Goal: Task Accomplishment & Management: Manage account settings

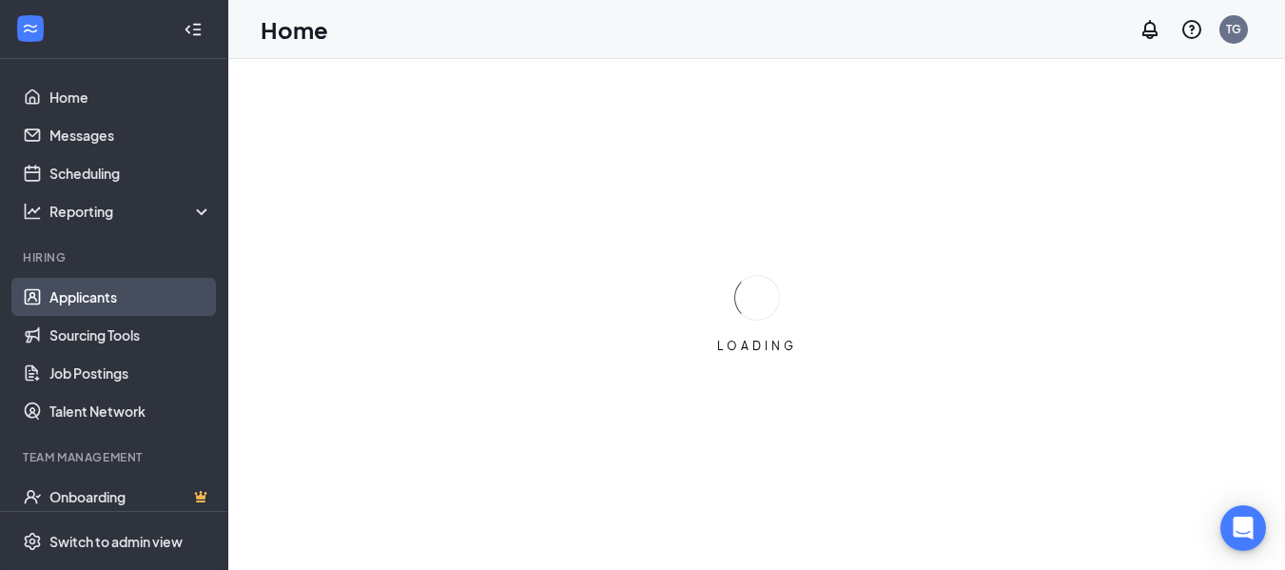
click at [117, 298] on link "Applicants" at bounding box center [130, 297] width 163 height 38
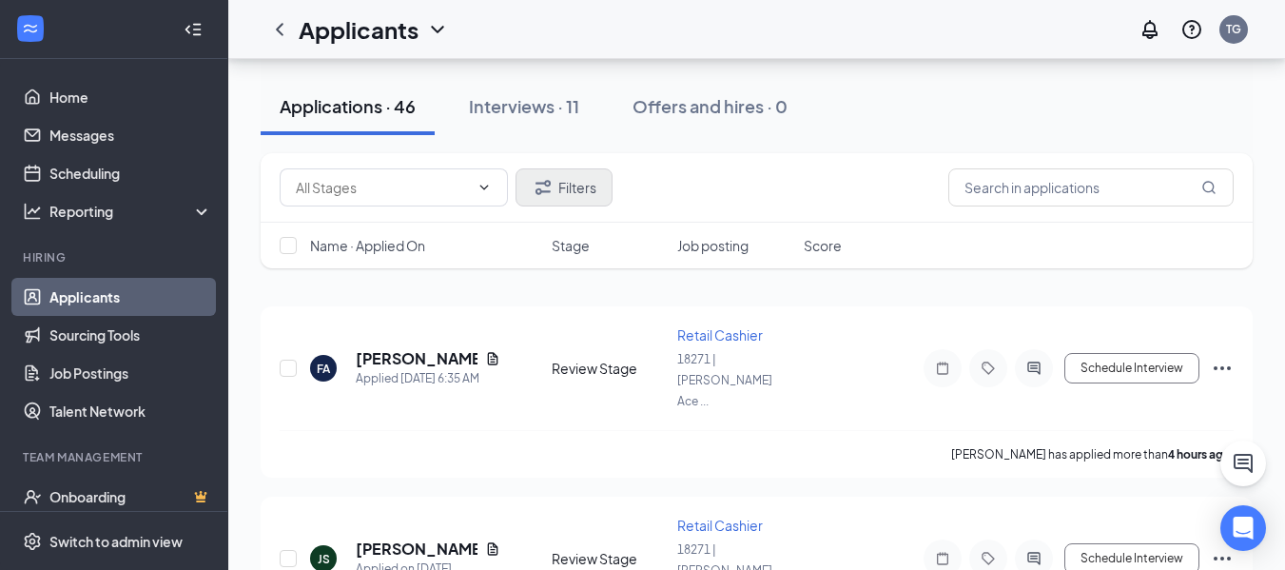
scroll to position [95, 0]
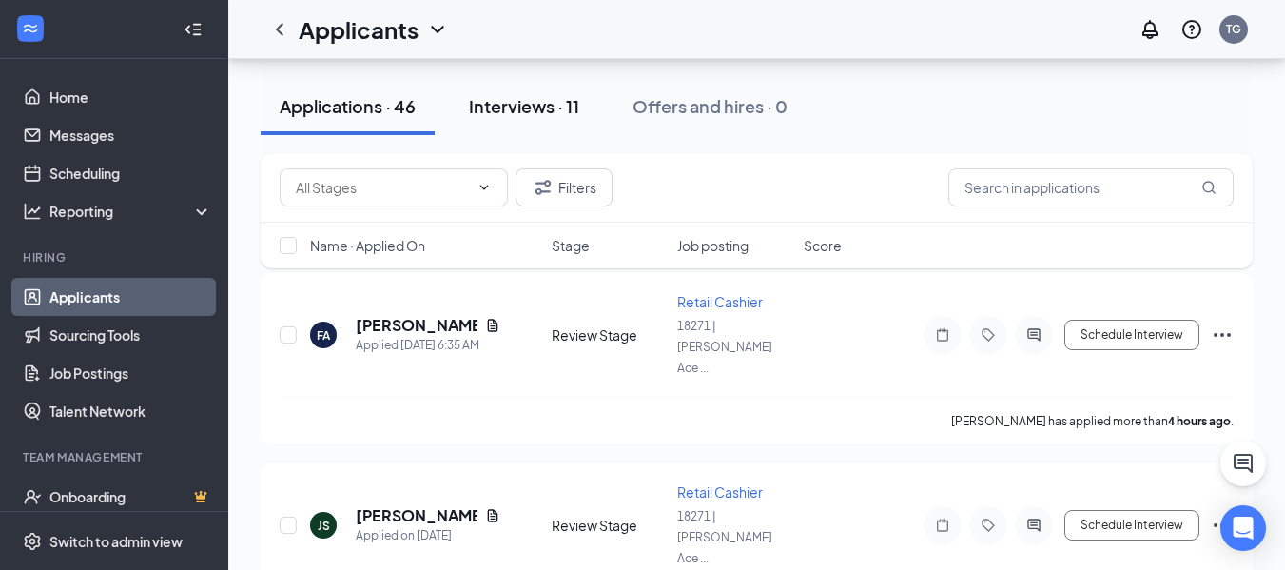
click at [559, 108] on div "Interviews · 11" at bounding box center [524, 106] width 110 height 24
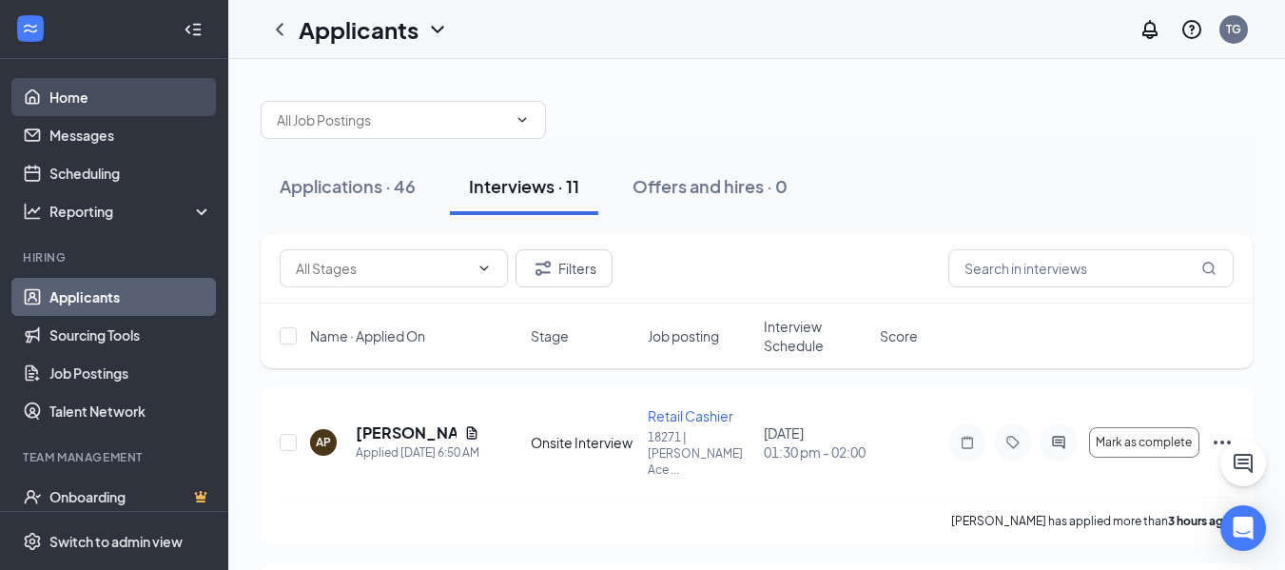
click at [96, 97] on link "Home" at bounding box center [130, 97] width 163 height 38
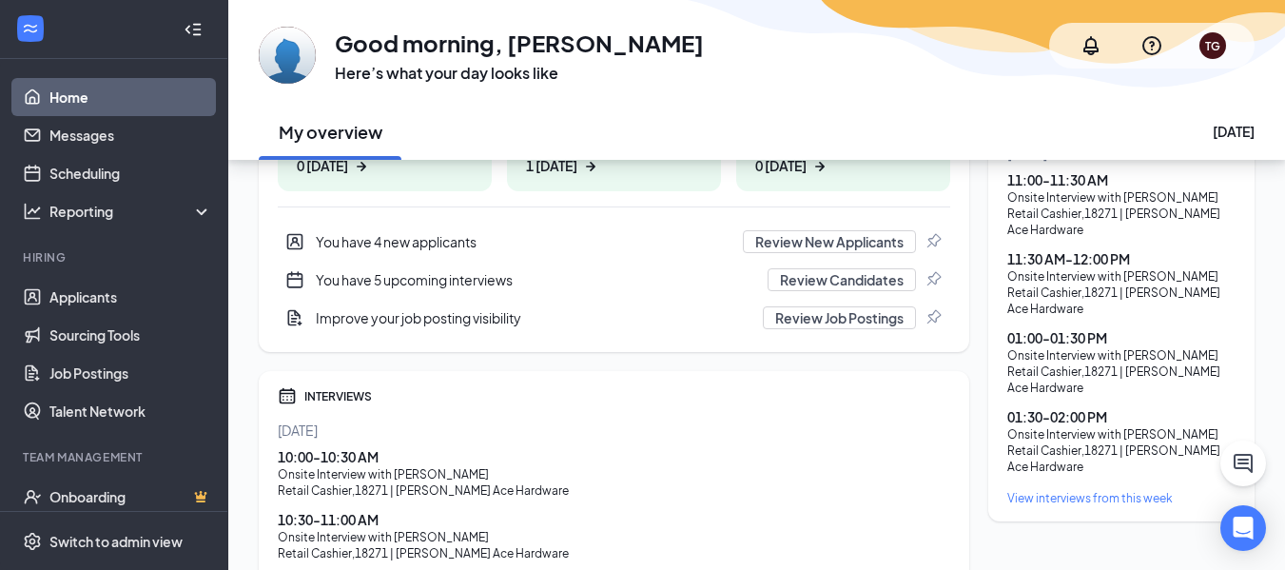
scroll to position [285, 0]
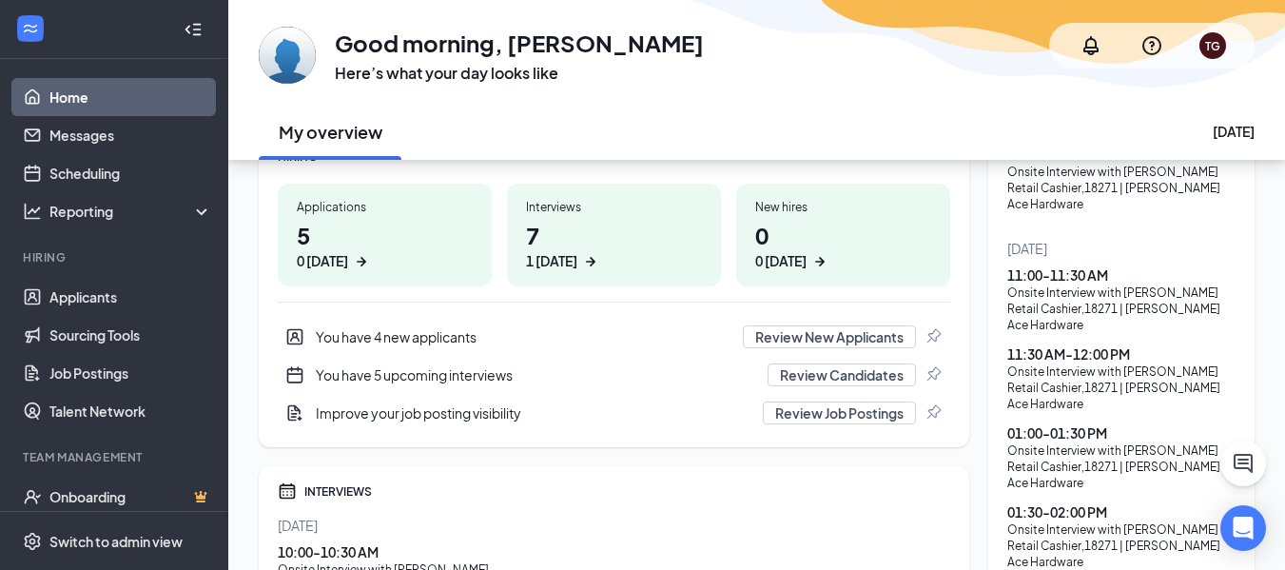
click at [343, 244] on h1 "5 0 today" at bounding box center [385, 245] width 176 height 52
click at [634, 226] on h1 "7 1 today" at bounding box center [614, 245] width 176 height 52
click at [109, 170] on link "Scheduling" at bounding box center [130, 173] width 163 height 38
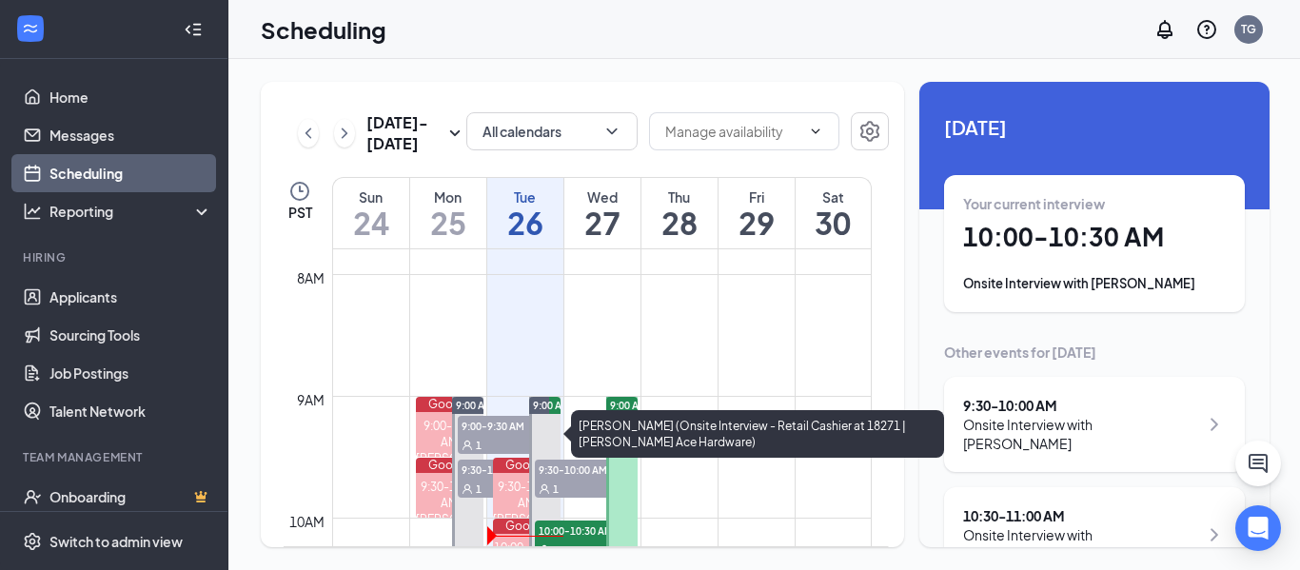
scroll to position [935, 0]
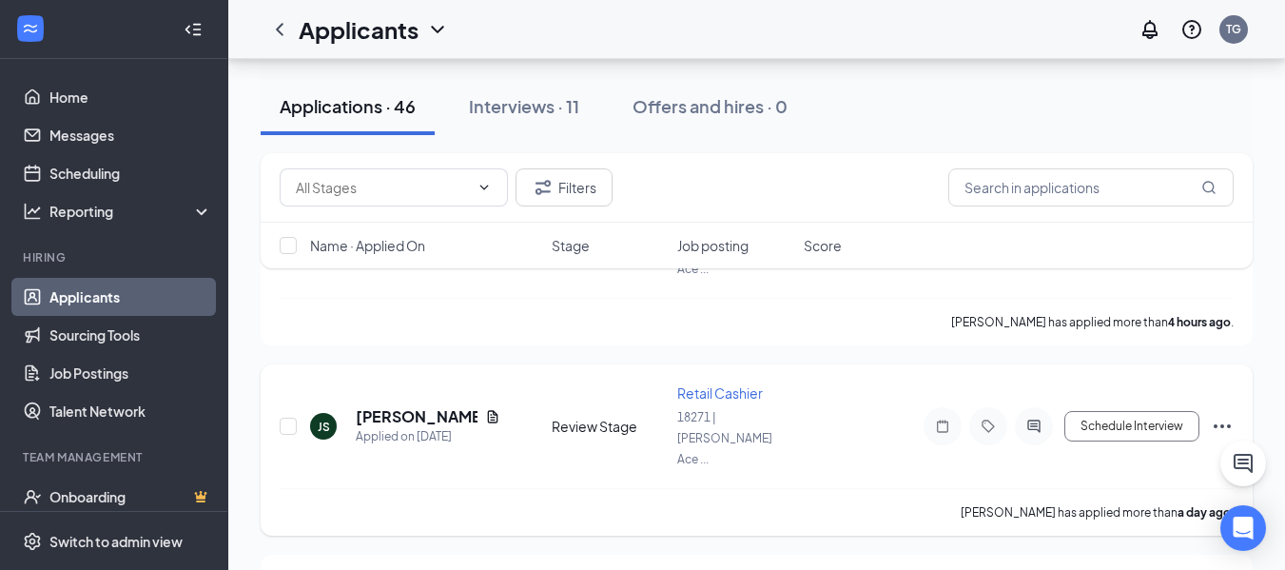
scroll to position [285, 0]
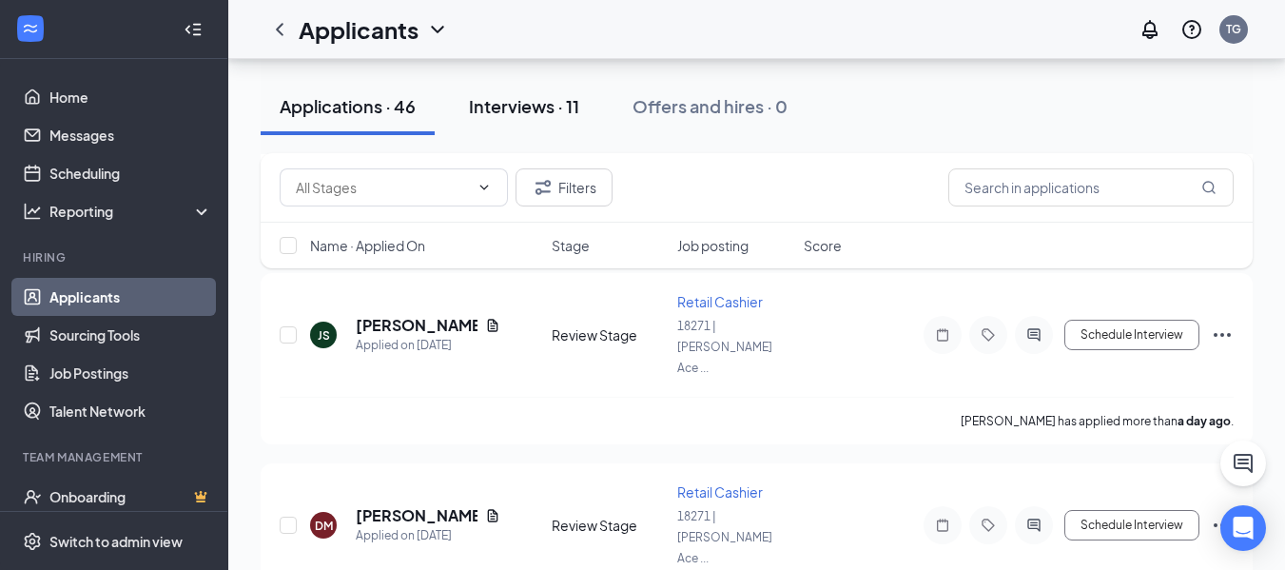
click at [538, 108] on div "Interviews · 11" at bounding box center [524, 106] width 110 height 24
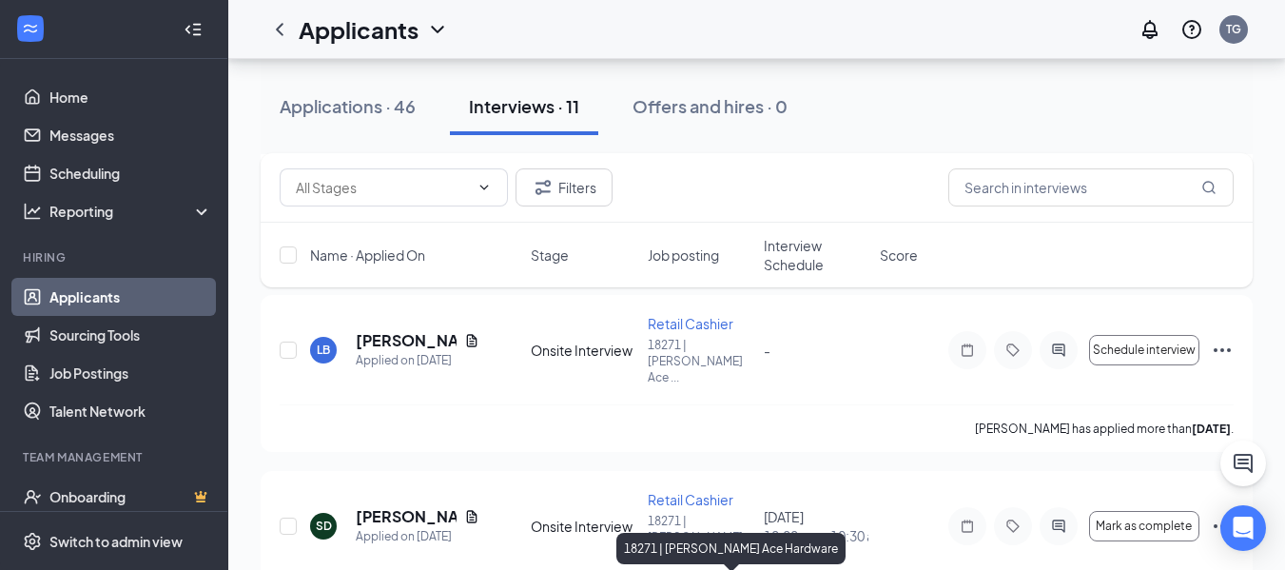
scroll to position [913, 0]
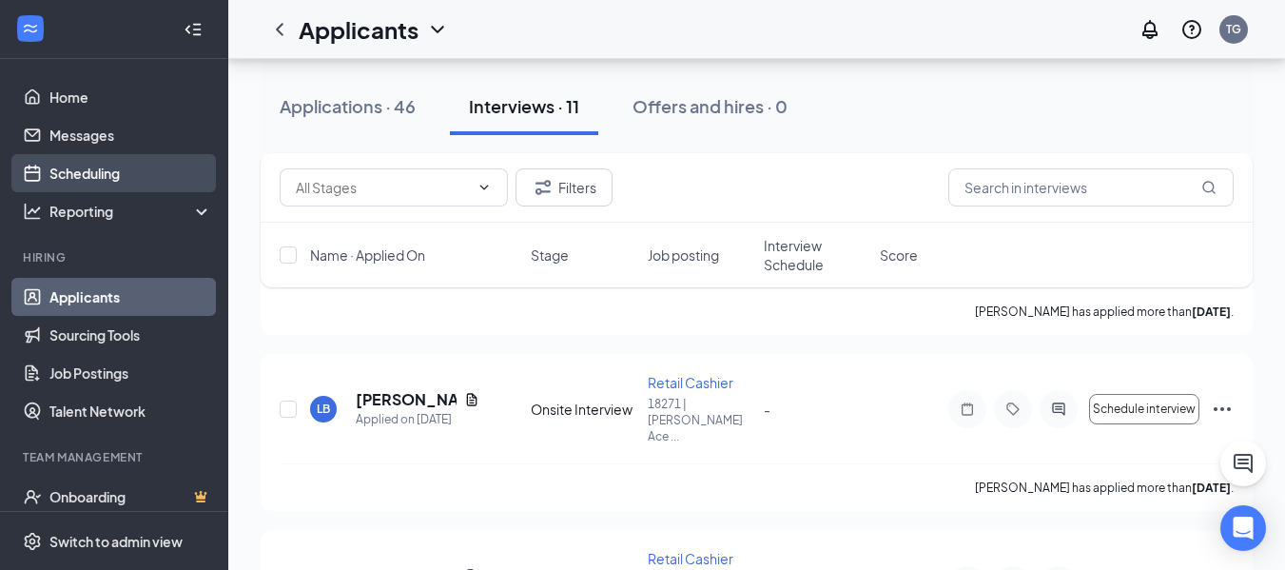
click at [92, 176] on link "Scheduling" at bounding box center [130, 173] width 163 height 38
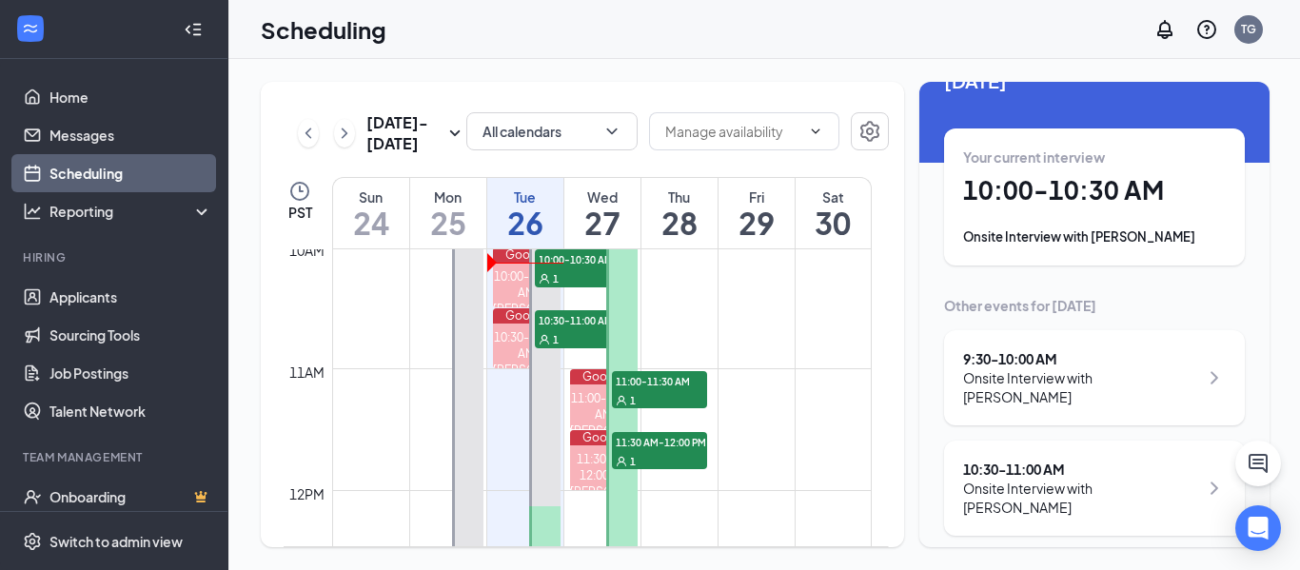
scroll to position [1126, 0]
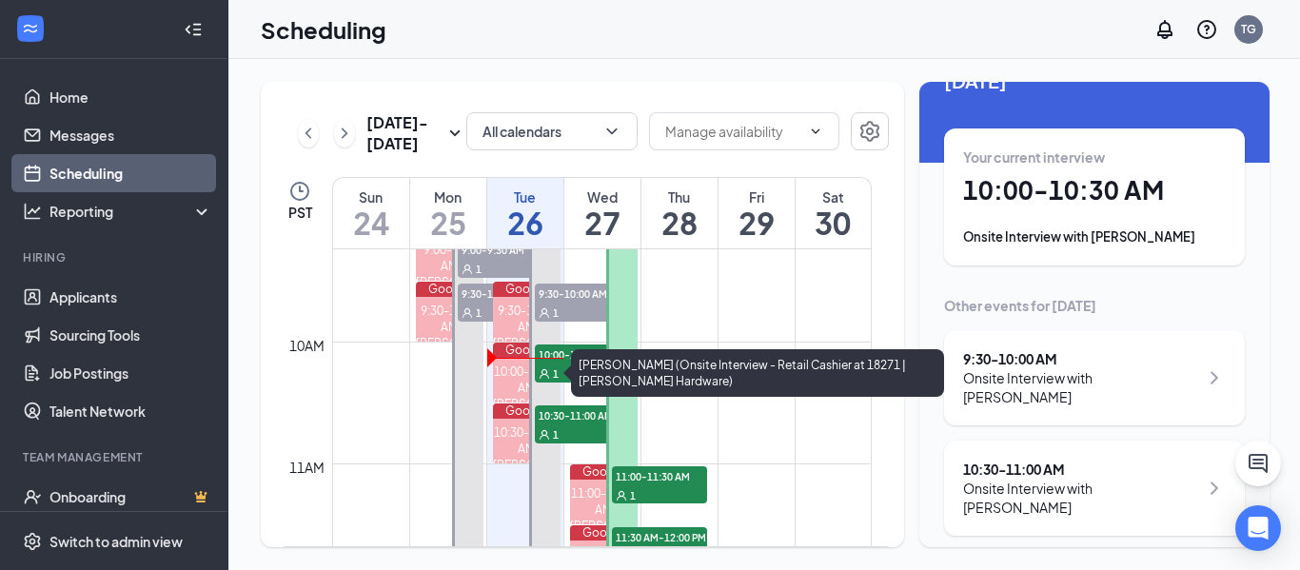
click at [503, 356] on div "Google" at bounding box center [527, 350] width 68 height 15
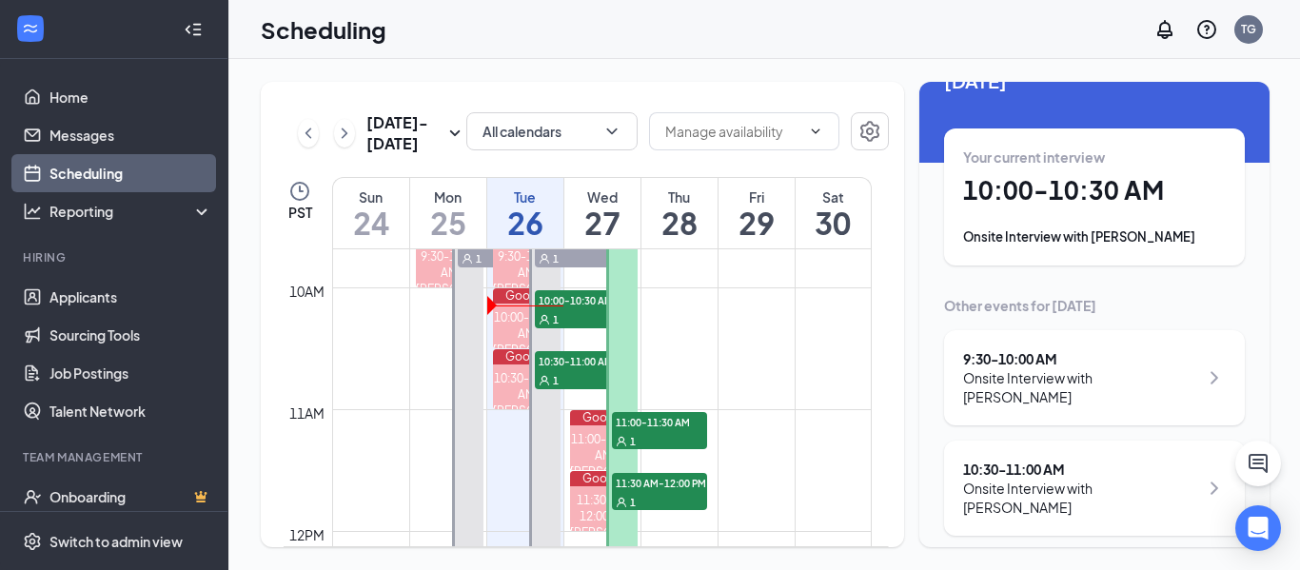
scroll to position [1142, 0]
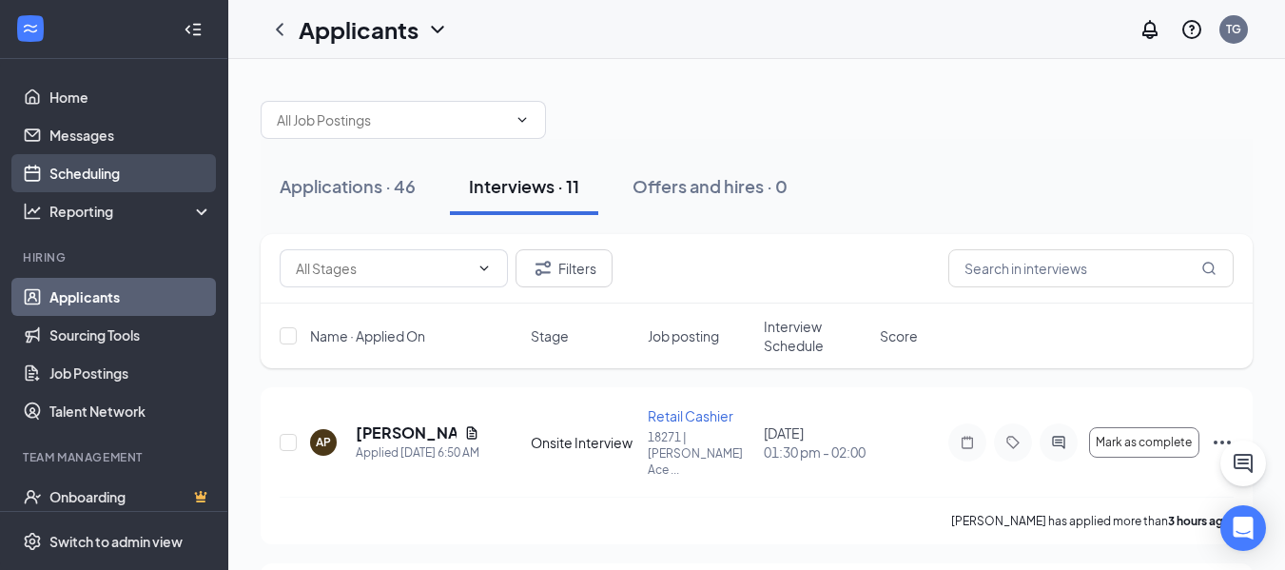
click at [104, 164] on link "Scheduling" at bounding box center [130, 173] width 163 height 38
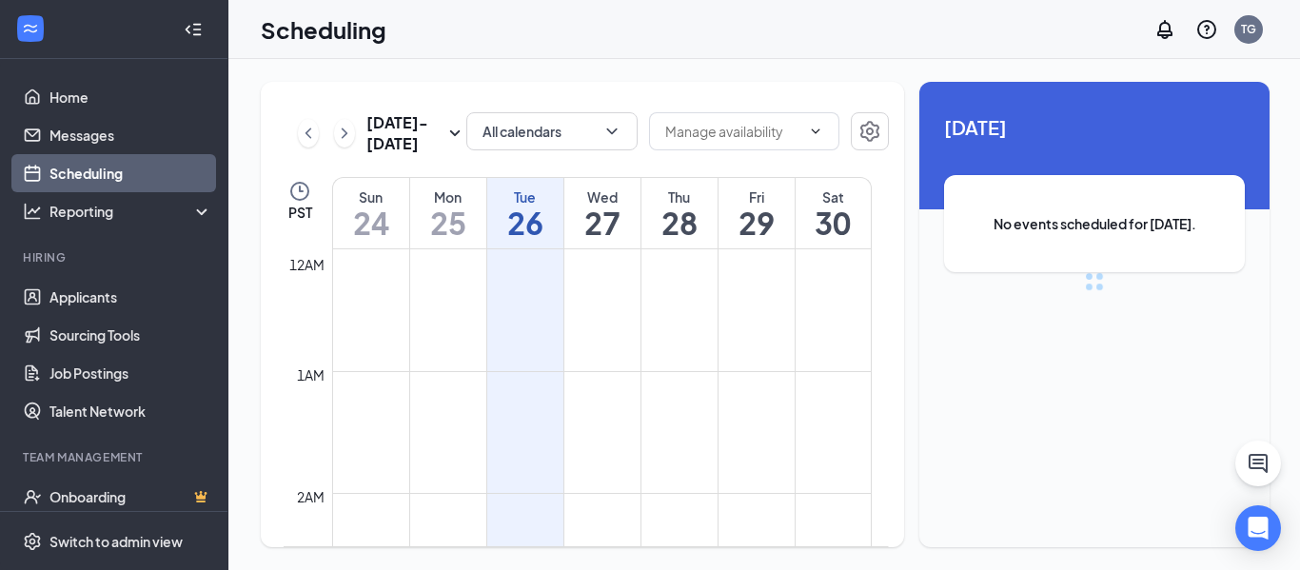
scroll to position [935, 0]
